Goal: Information Seeking & Learning: Learn about a topic

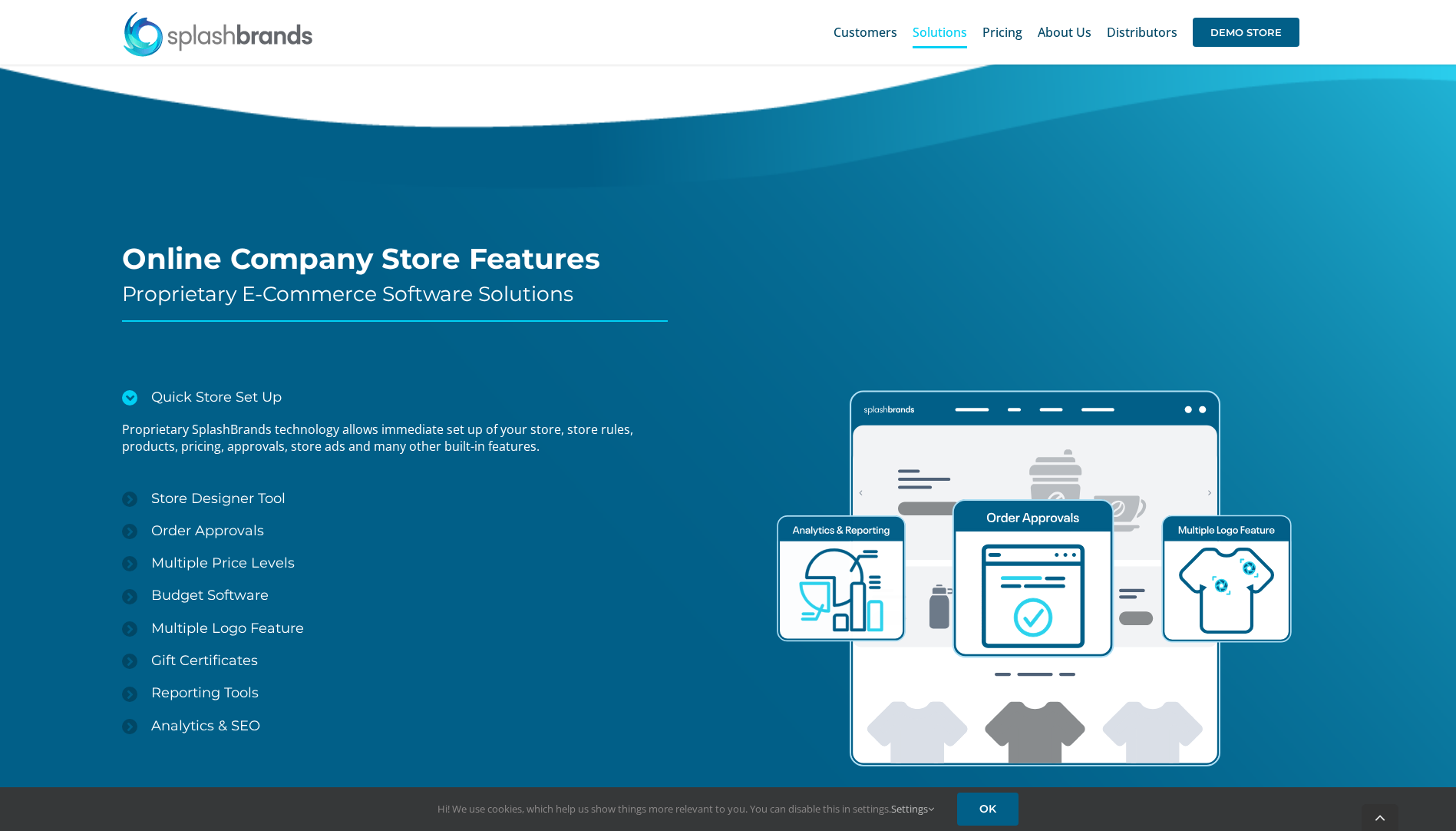
scroll to position [1831, 0]
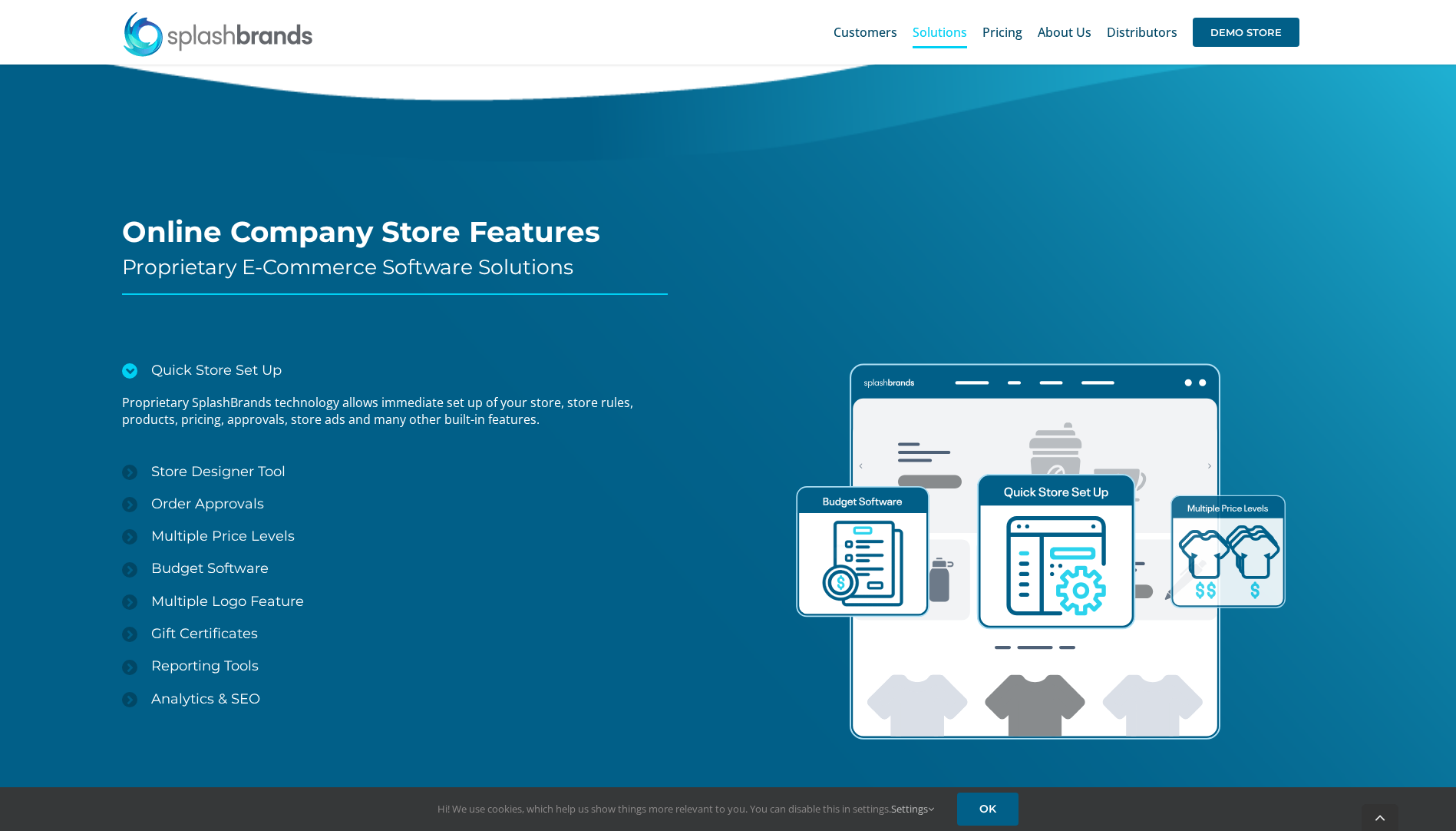
click at [183, 537] on span "Multiple Price Levels" at bounding box center [222, 536] width 143 height 17
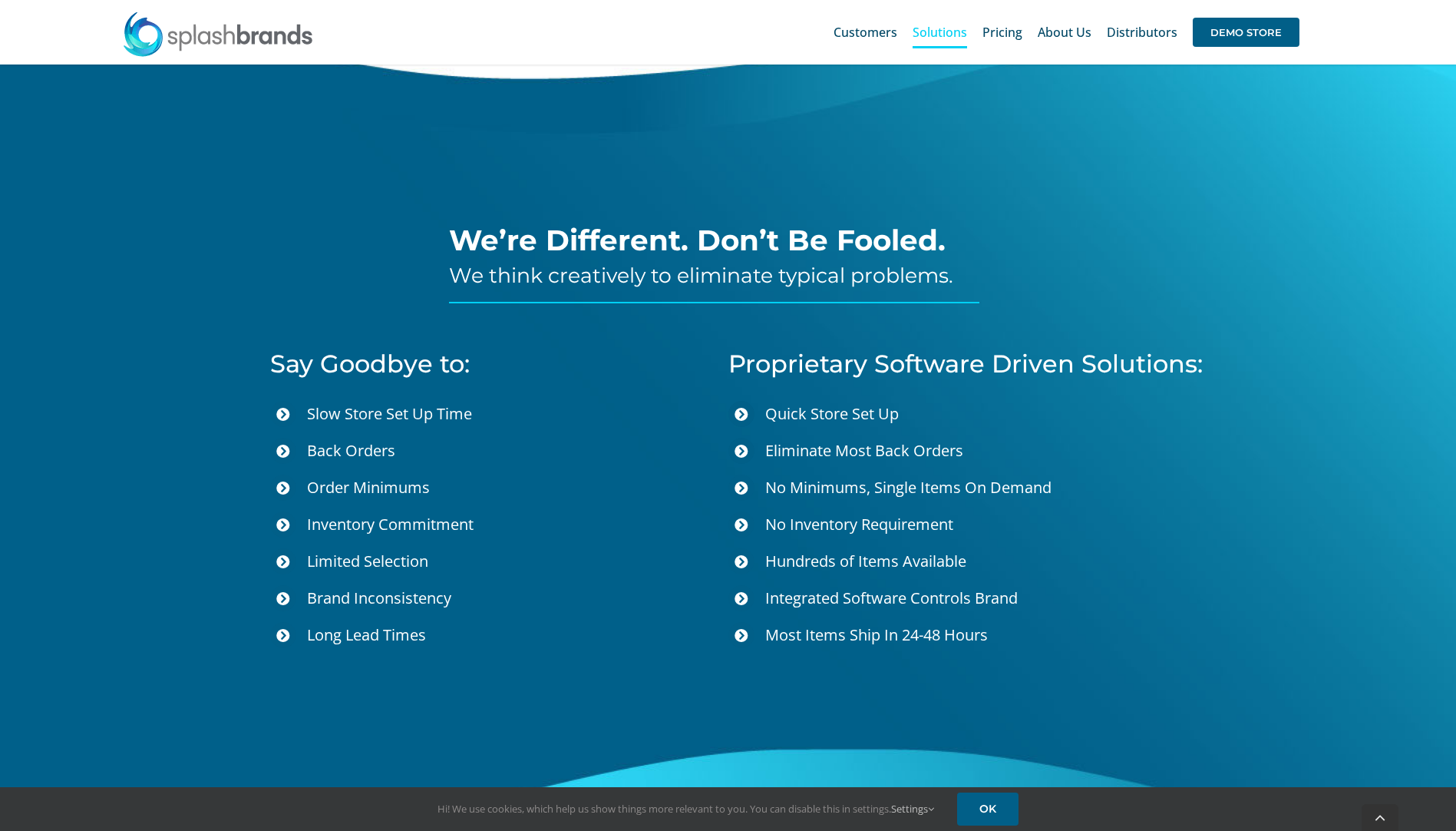
scroll to position [5131, 0]
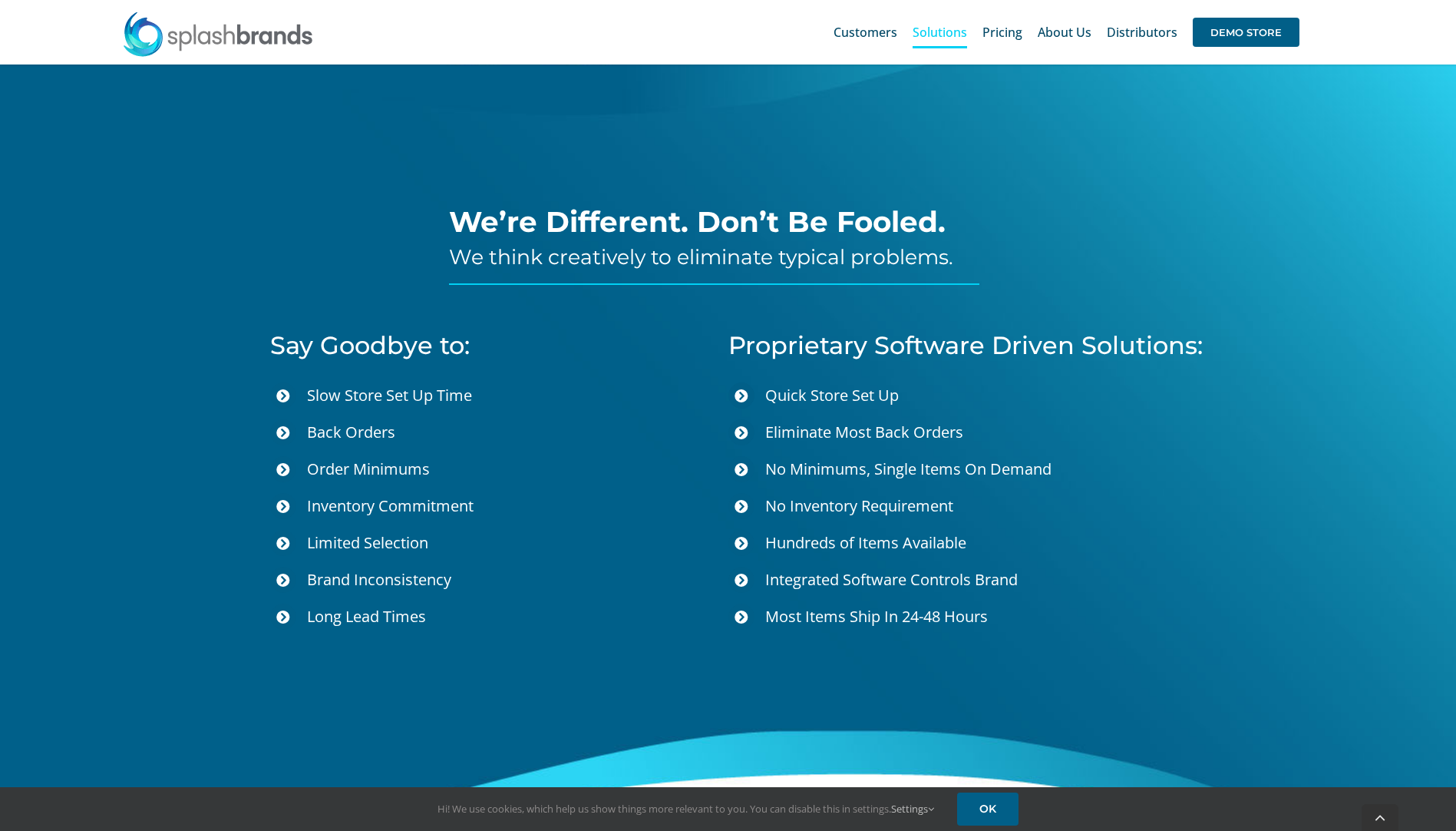
click at [176, 666] on div "We’re Different. Don’t Be Fooled. We think creatively to eliminate typical prob…" at bounding box center [728, 444] width 1118 height 937
click at [109, 474] on div "We’re Different. Don’t Be Fooled. We think creatively to eliminate typical prob…" at bounding box center [728, 425] width 1456 height 975
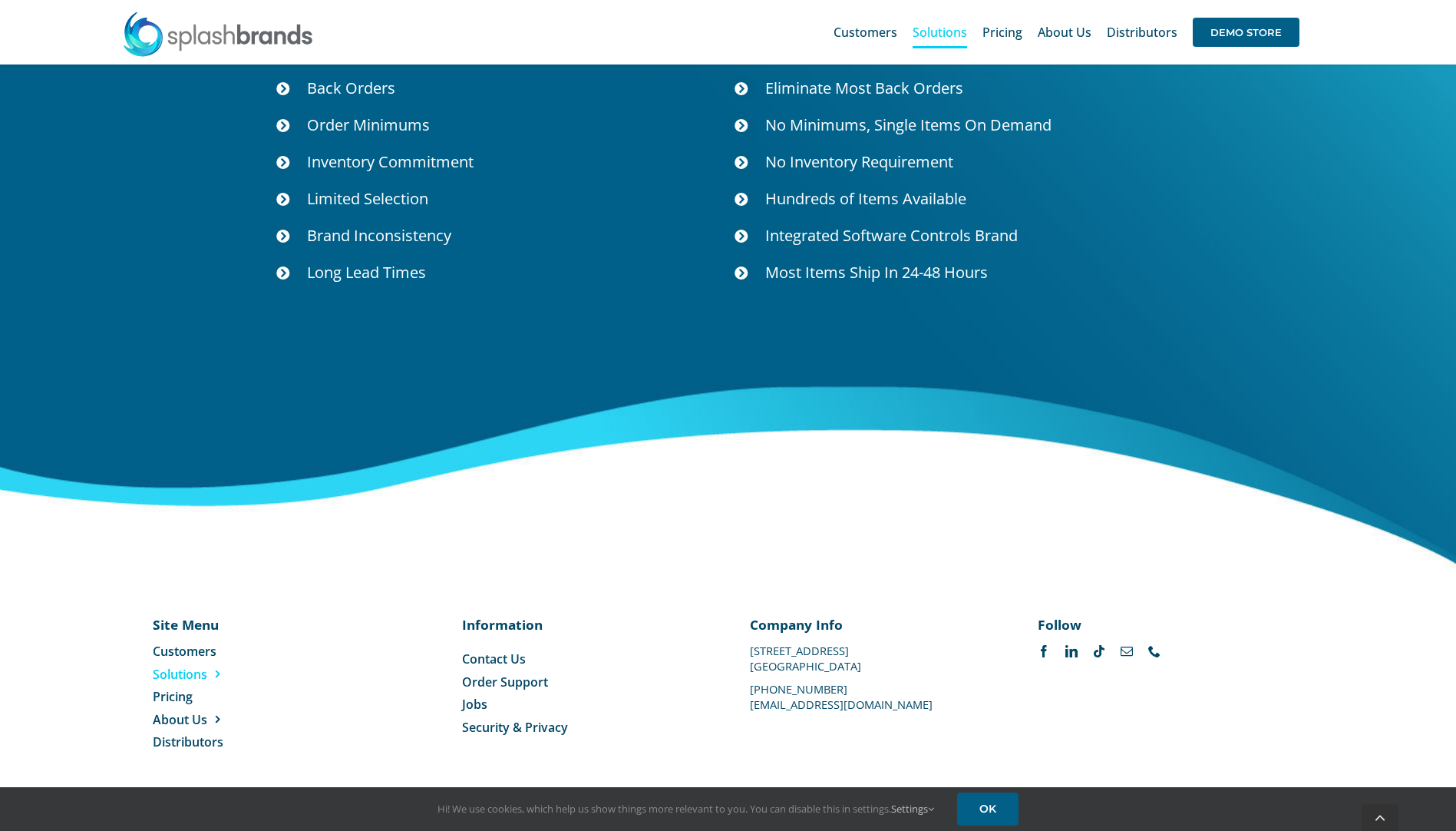
scroll to position [5479, 0]
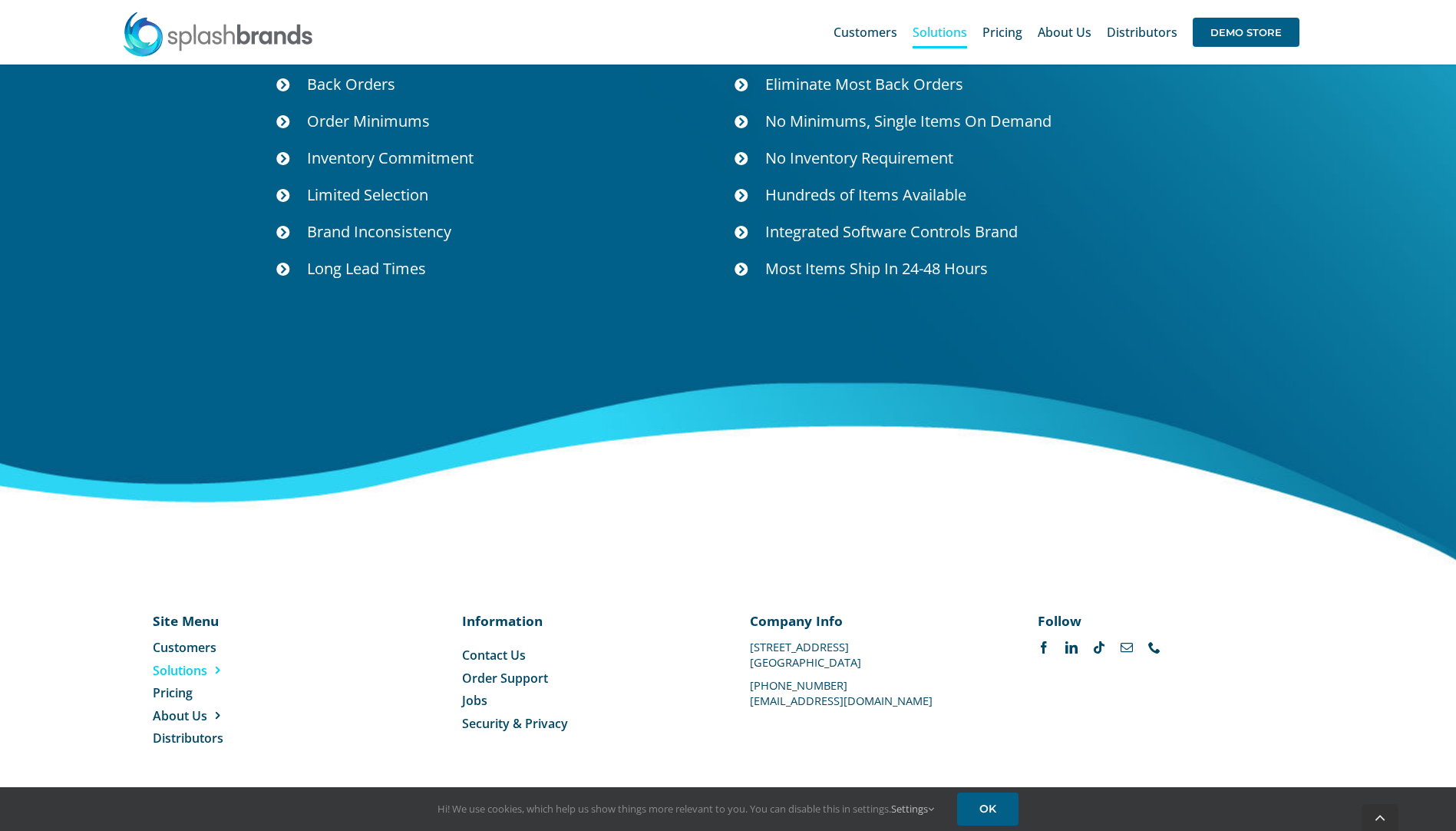
click at [612, 36] on div "Search for: * Customers Solutions Stores New Hire Kits Manufacturing Store Mark…" at bounding box center [728, 32] width 1411 height 65
click at [159, 695] on span "Pricing" at bounding box center [172, 692] width 39 height 17
